Goal: Navigation & Orientation: Find specific page/section

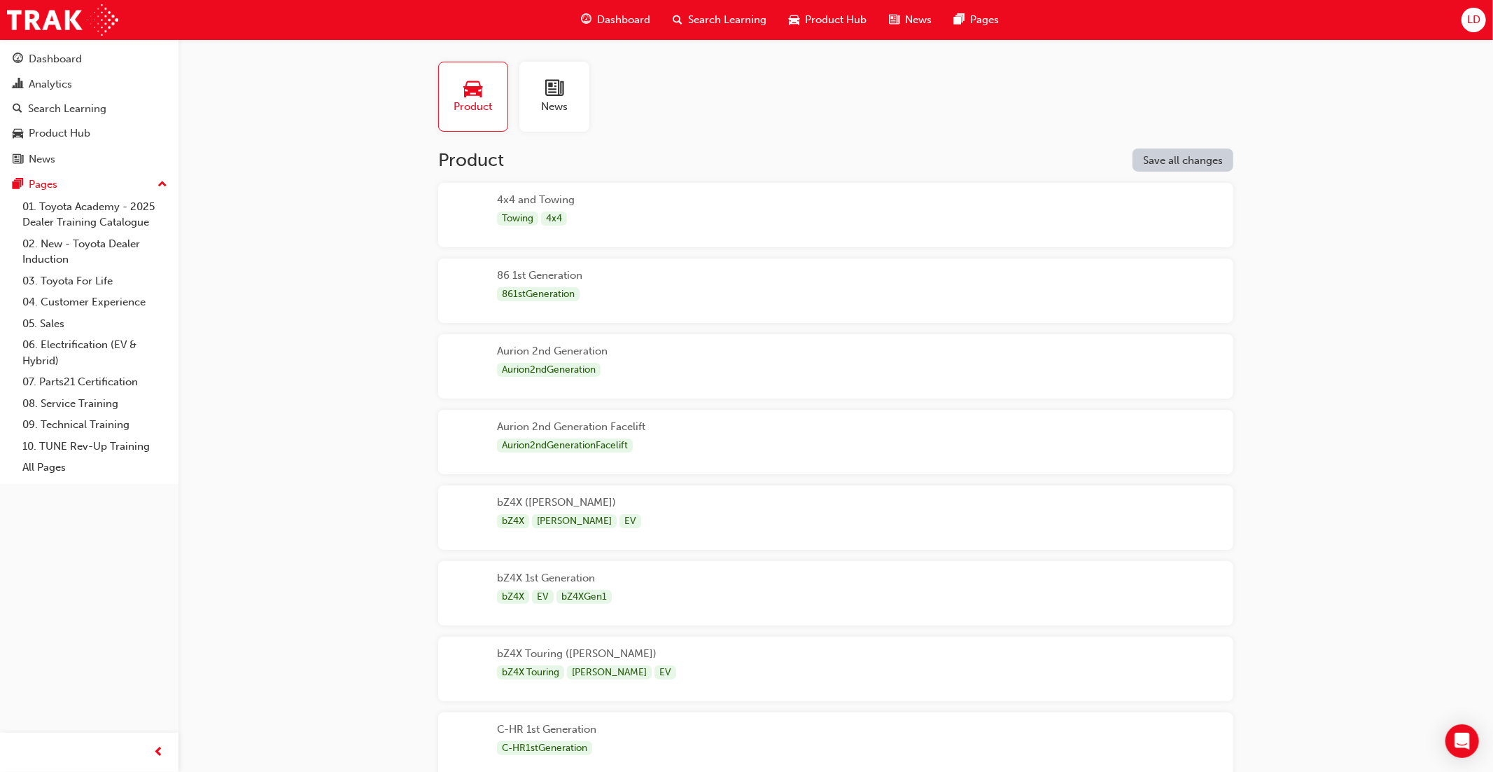
click at [842, 22] on span "Product Hub" at bounding box center [836, 20] width 62 height 16
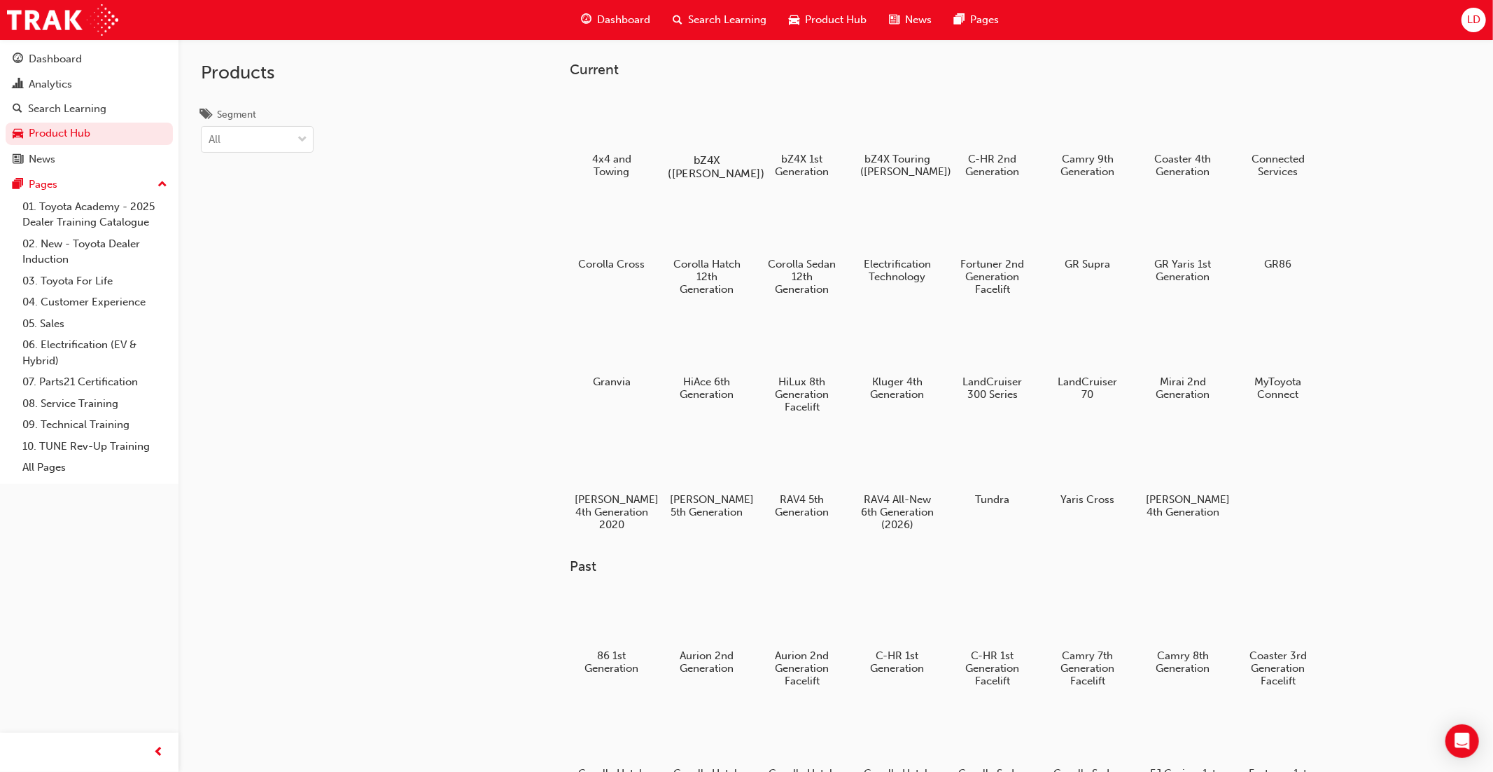
click at [705, 126] on div at bounding box center [707, 119] width 78 height 55
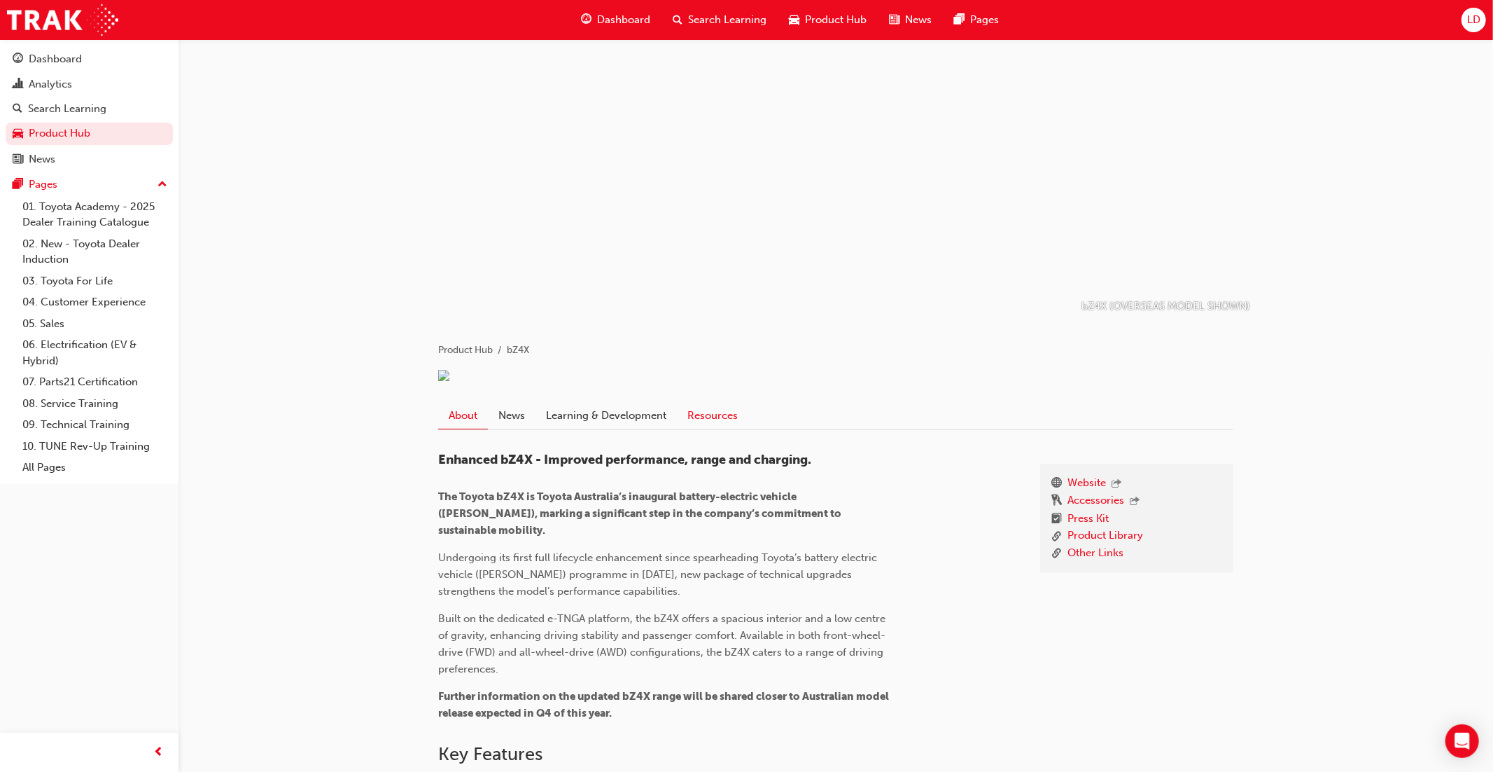
click at [727, 428] on link "Resources" at bounding box center [712, 415] width 71 height 27
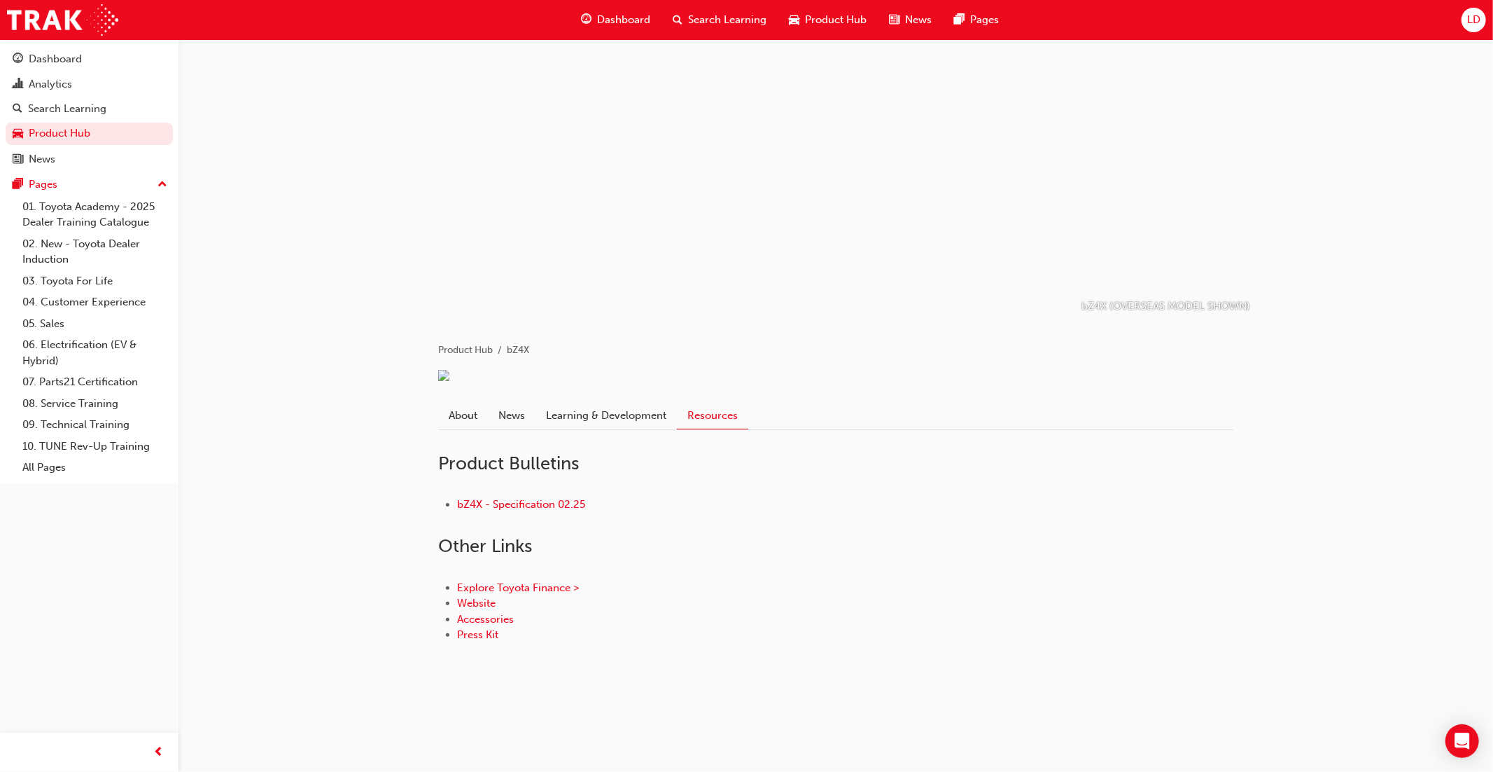
click at [828, 22] on span "Product Hub" at bounding box center [836, 20] width 62 height 16
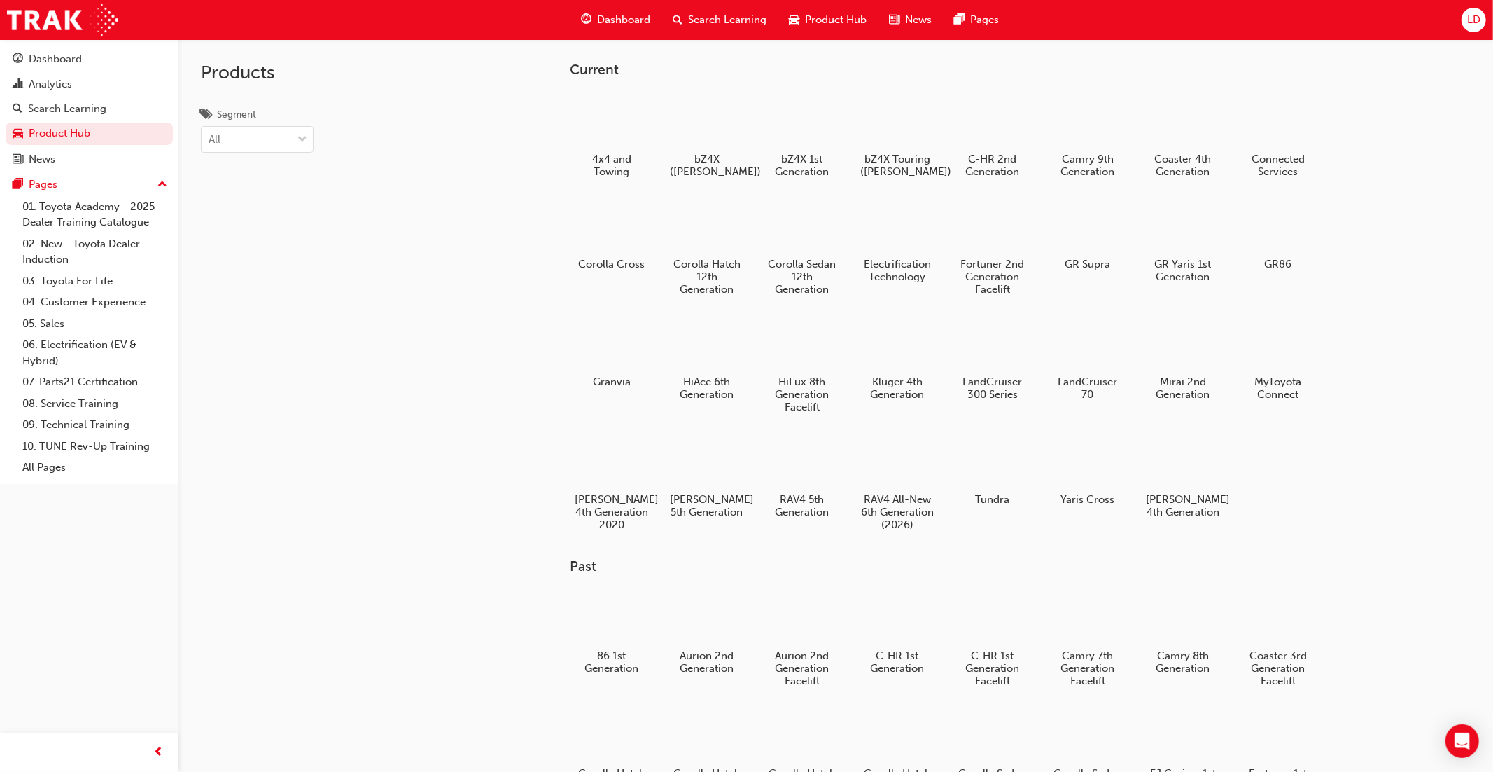
click at [913, 471] on div at bounding box center [897, 461] width 74 height 53
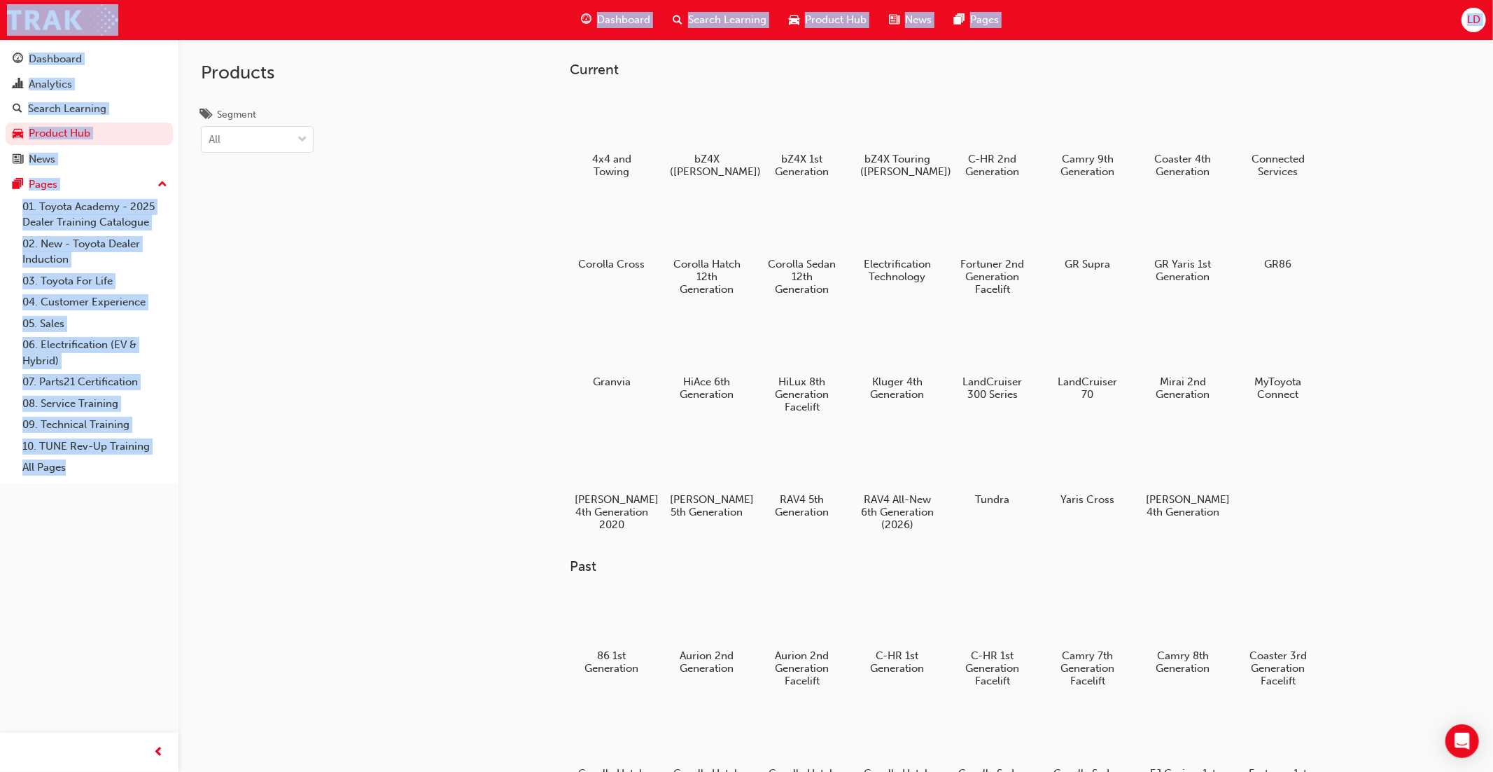
click at [913, 471] on div "Products Segment All Current 4x4 and Towing bZ4X (LEE) bZ4X 1st Generation bZ4X…" at bounding box center [746, 423] width 1493 height 846
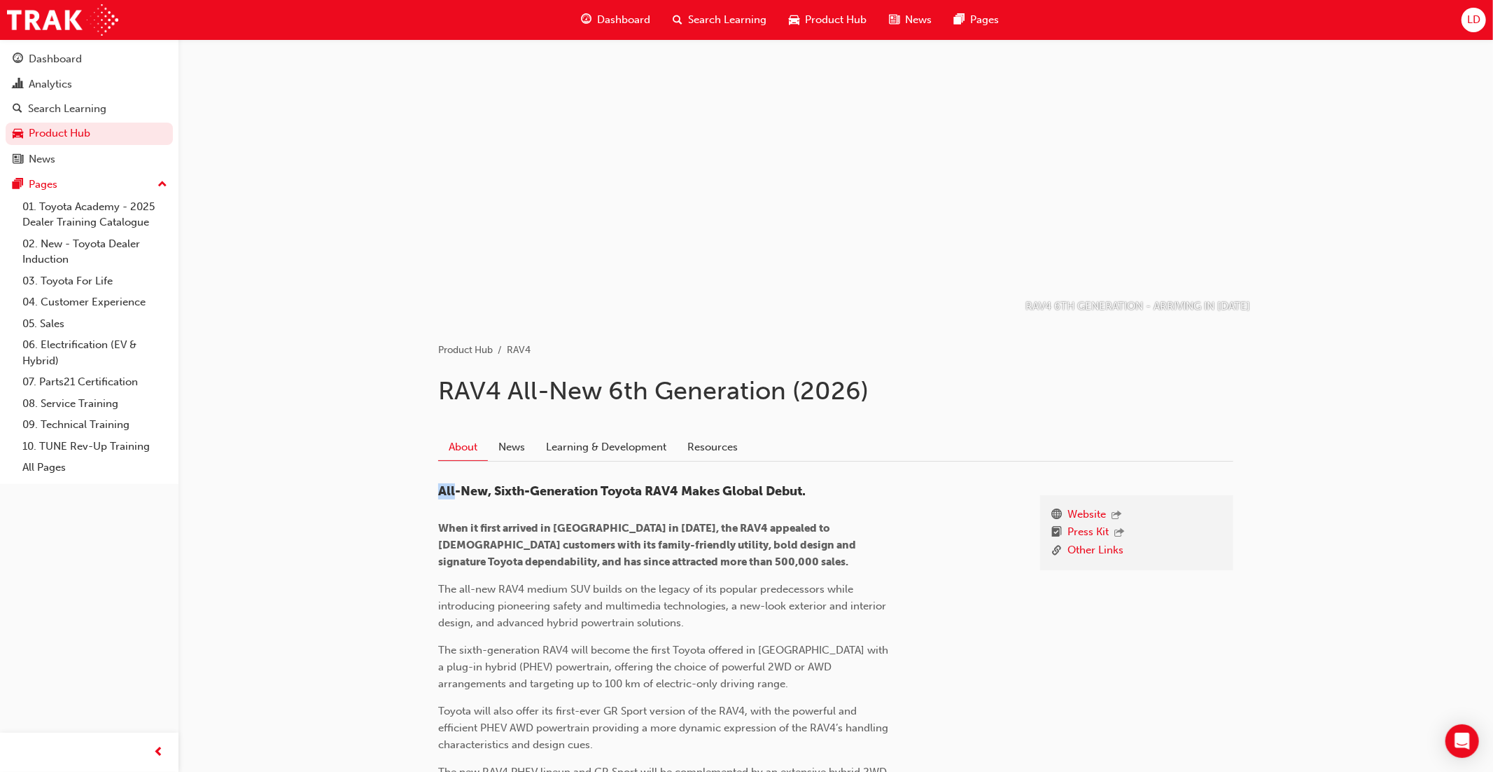
click at [959, 478] on div "Website Press Kit Other Links All-New, Sixth-Generation Toyota RAV4 Makes Globa…" at bounding box center [835, 686] width 795 height 427
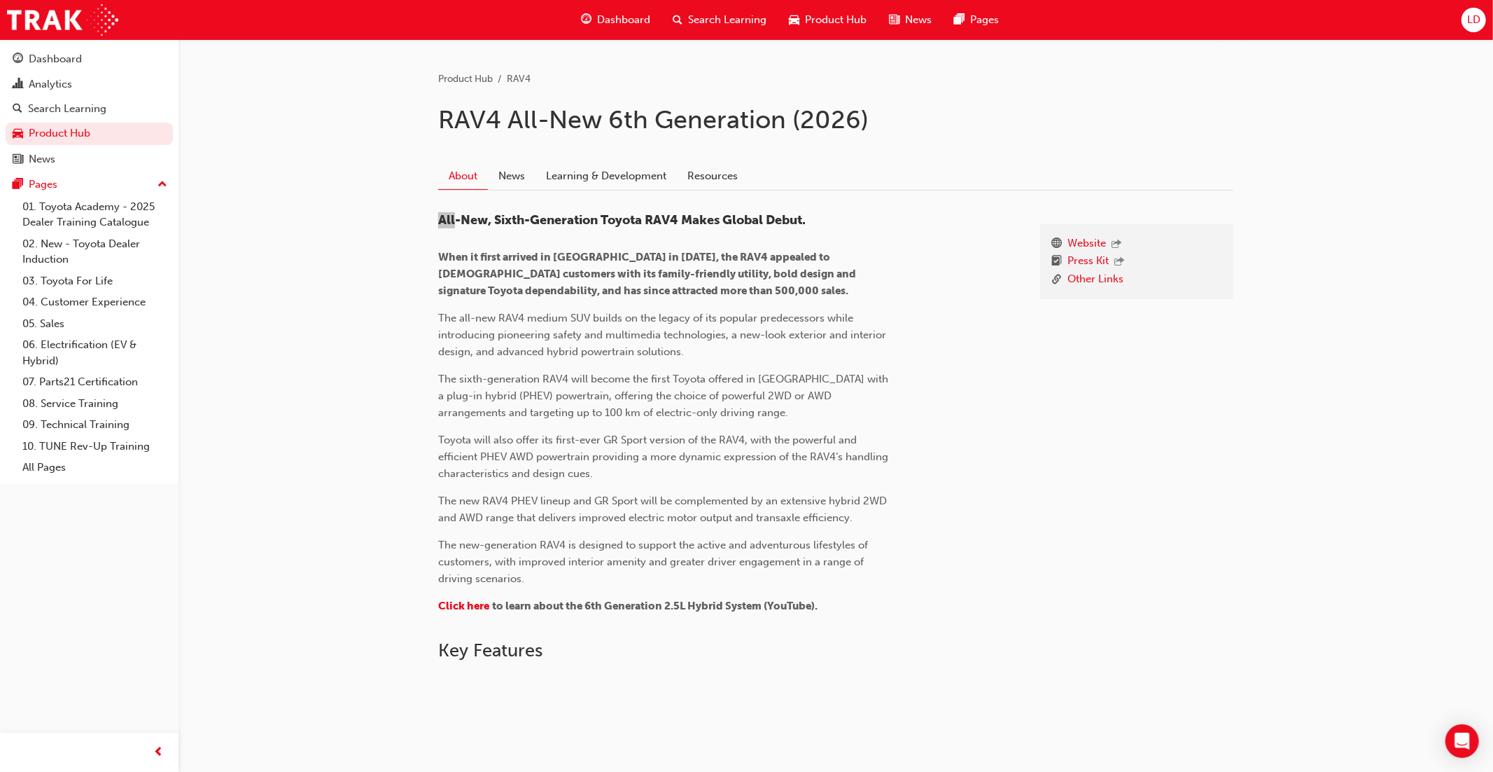
scroll to position [270, 0]
click at [833, 20] on span "Product Hub" at bounding box center [836, 20] width 62 height 16
